Goal: Information Seeking & Learning: Learn about a topic

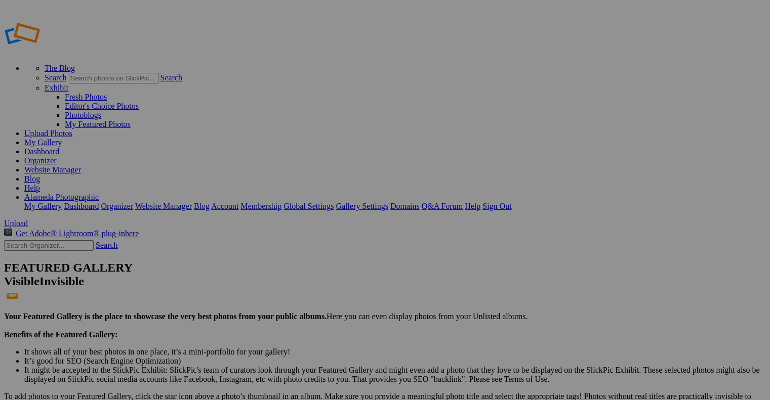
click at [238, 202] on link "Account" at bounding box center [224, 206] width 27 height 9
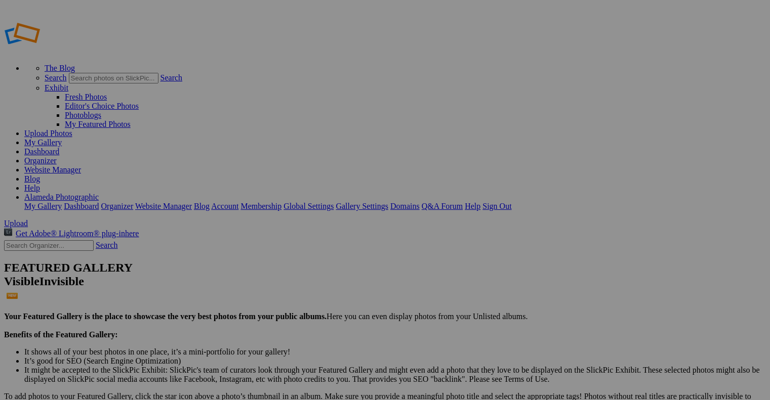
click at [81, 165] on link "Website Manager" at bounding box center [52, 169] width 57 height 9
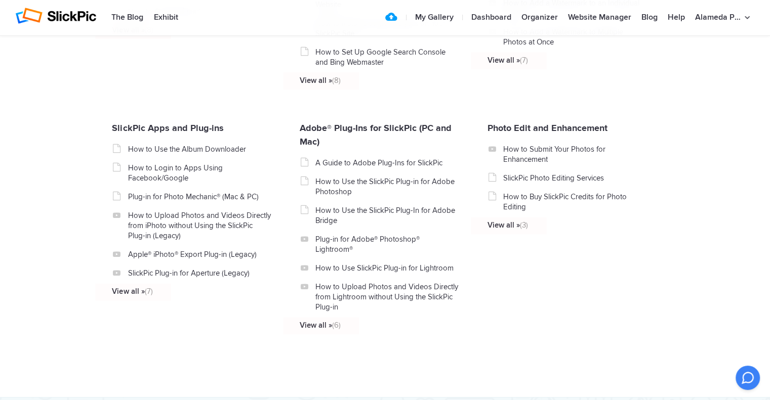
scroll to position [1063, 0]
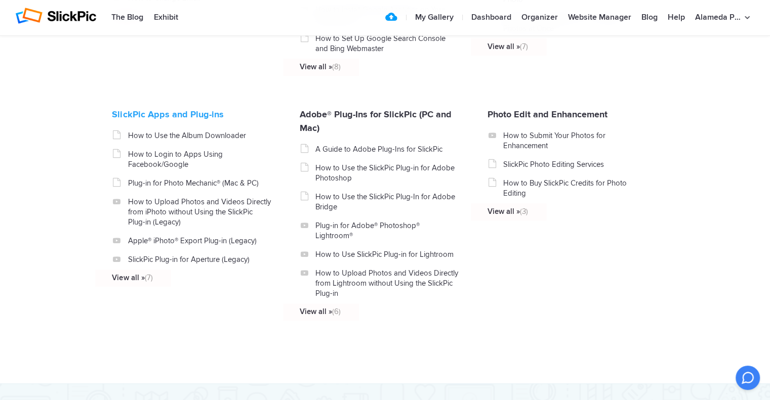
click at [123, 120] on link "SlickPic Apps and Plug-ins" at bounding box center [167, 114] width 111 height 11
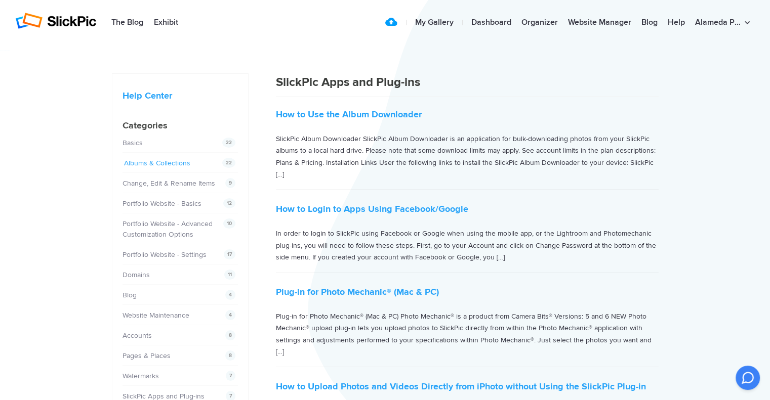
click at [175, 160] on link "Albums & Collections" at bounding box center [157, 163] width 66 height 9
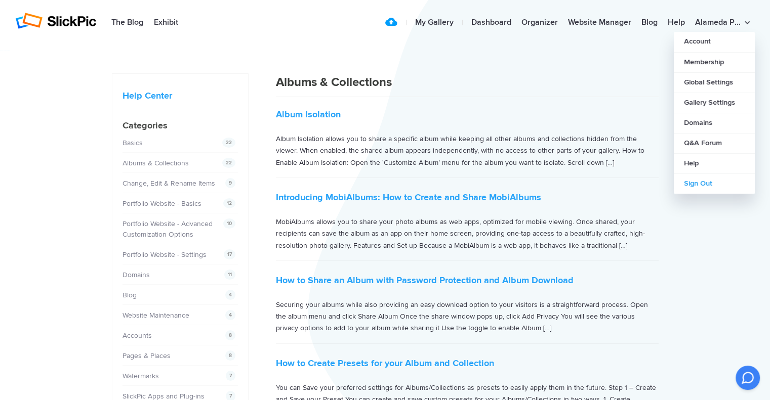
click at [700, 186] on link "Sign Out" at bounding box center [714, 184] width 81 height 20
